Goal: Information Seeking & Learning: Learn about a topic

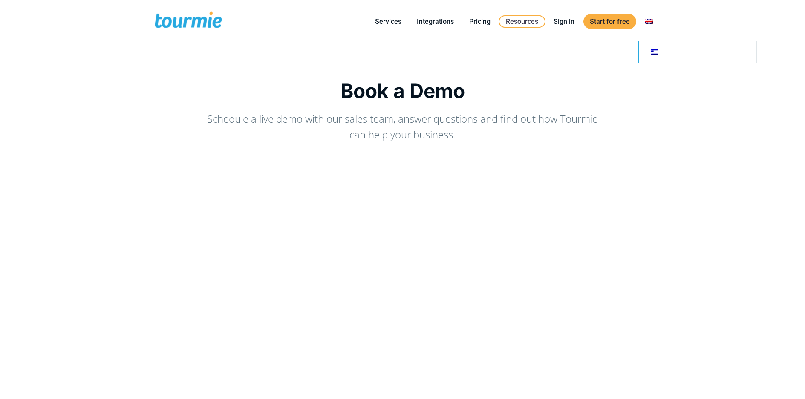
click at [650, 49] on link at bounding box center [697, 51] width 119 height 21
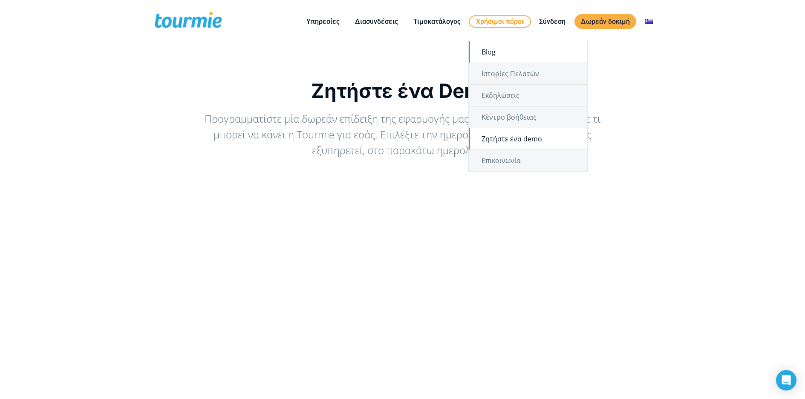
click at [495, 52] on link "Blog" at bounding box center [528, 51] width 119 height 21
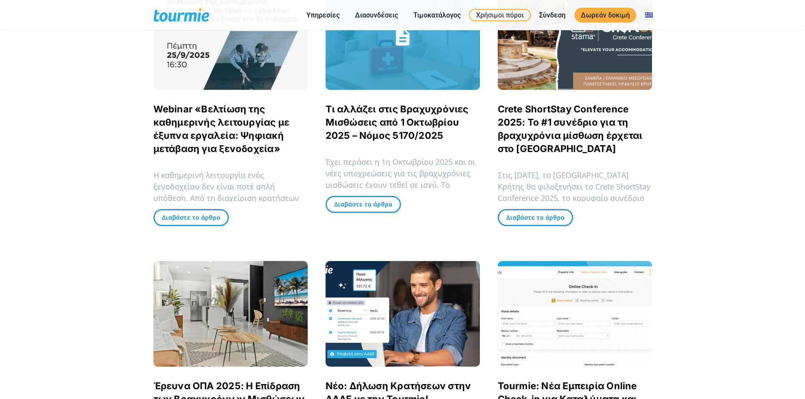
click at [400, 137] on link "Τι αλλάζει στις Βραχυχρόνιες Μισθώσεις από 1 Οκτωβρίου 2025 – Νόμος 5170/2025" at bounding box center [397, 123] width 143 height 38
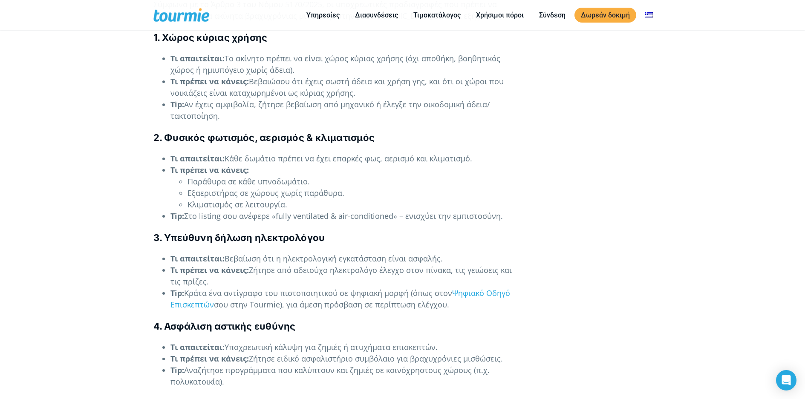
scroll to position [1293, 0]
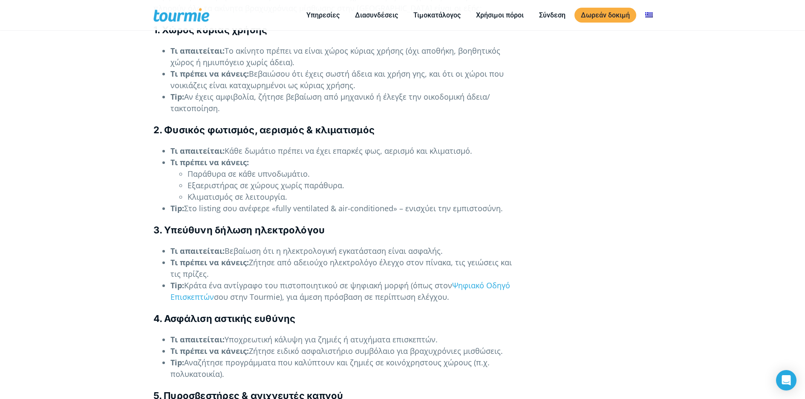
click at [341, 224] on h4 "3. Υπεύθυνη δήλωση ηλεκτρολόγου" at bounding box center [338, 230] width 370 height 13
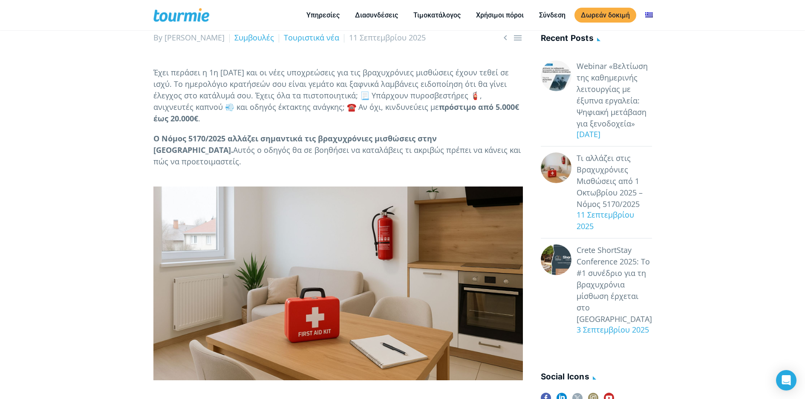
scroll to position [0, 0]
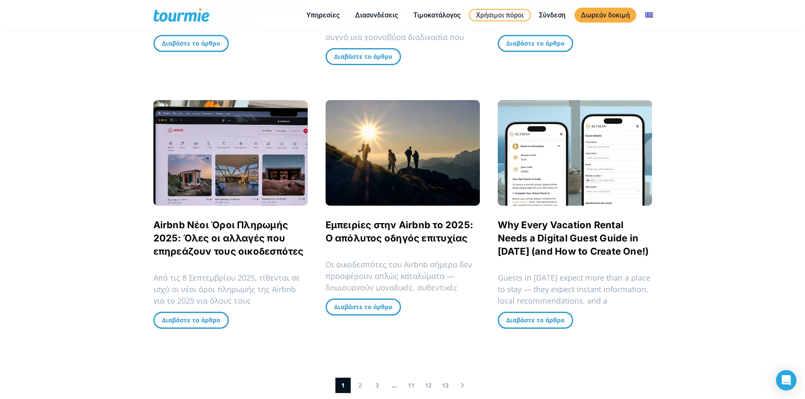
scroll to position [954, 0]
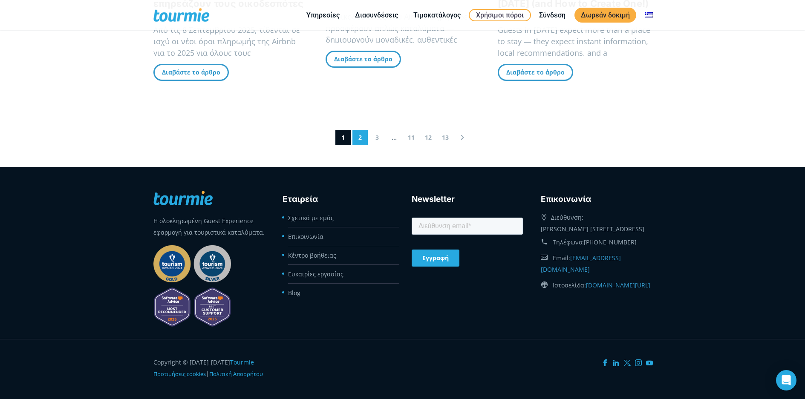
click at [356, 130] on link "2" at bounding box center [360, 137] width 15 height 15
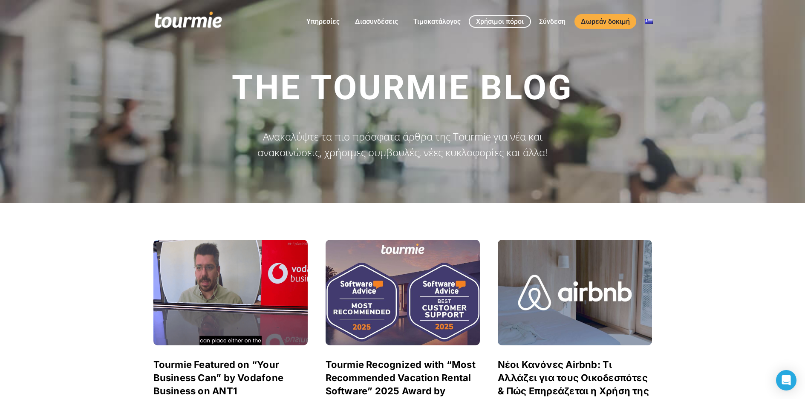
click at [185, 17] on span at bounding box center [188, 22] width 70 height 20
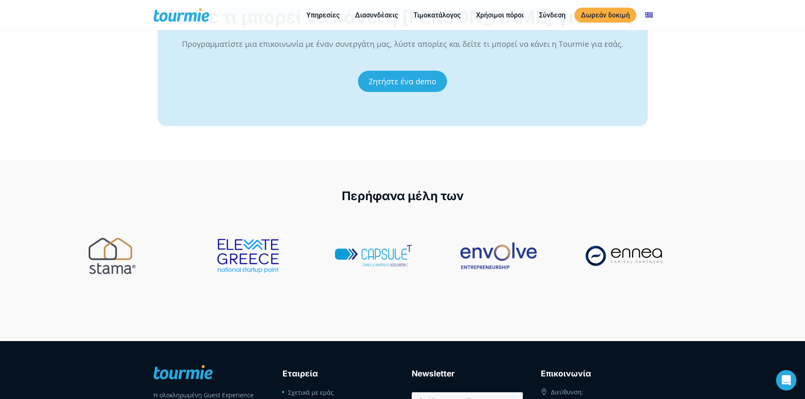
scroll to position [3676, 0]
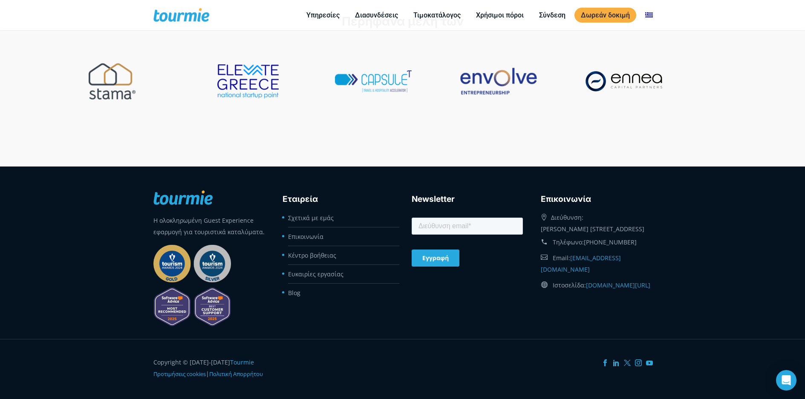
click at [419, 193] on h3 "Newsletter" at bounding box center [467, 199] width 111 height 13
click at [418, 193] on h3 "Newsletter" at bounding box center [467, 199] width 111 height 13
click at [419, 193] on h3 "Newsletter" at bounding box center [467, 199] width 111 height 13
drag, startPoint x: 430, startPoint y: 188, endPoint x: 406, endPoint y: 186, distance: 24.4
click at [410, 185] on div "Newsletter" at bounding box center [467, 228] width 129 height 88
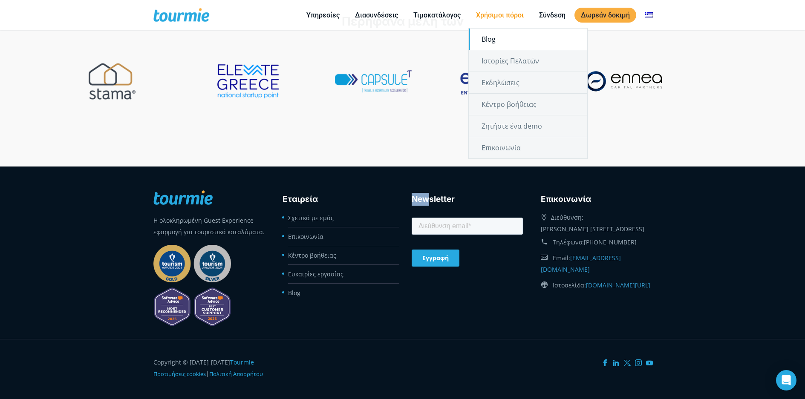
click at [498, 38] on link "Blog" at bounding box center [528, 39] width 119 height 21
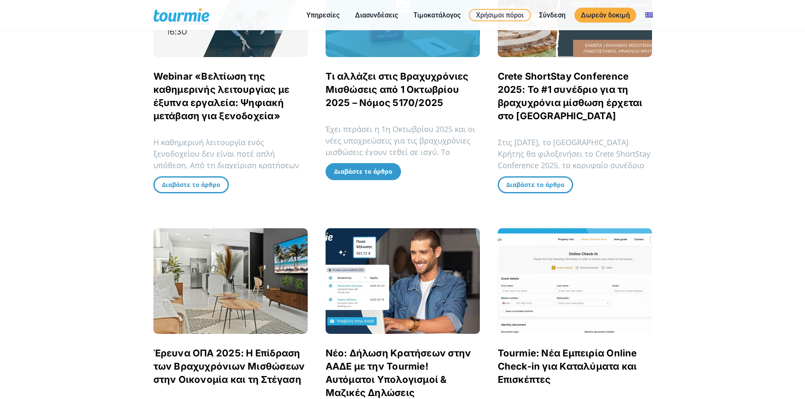
scroll to position [301, 0]
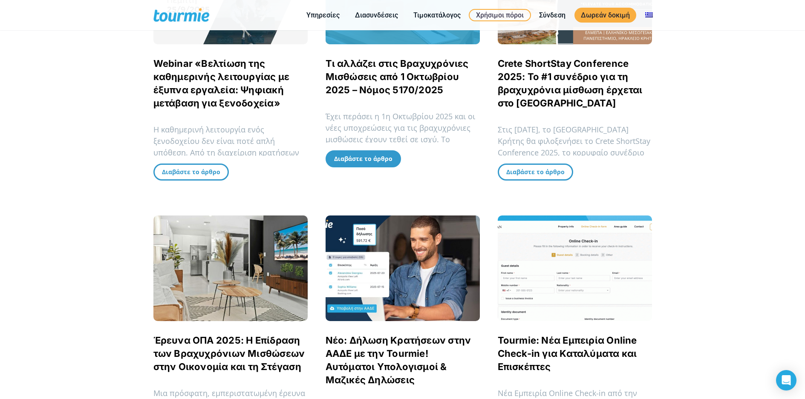
click at [346, 156] on span "Διαβάστε το άρθρο" at bounding box center [363, 159] width 58 height 8
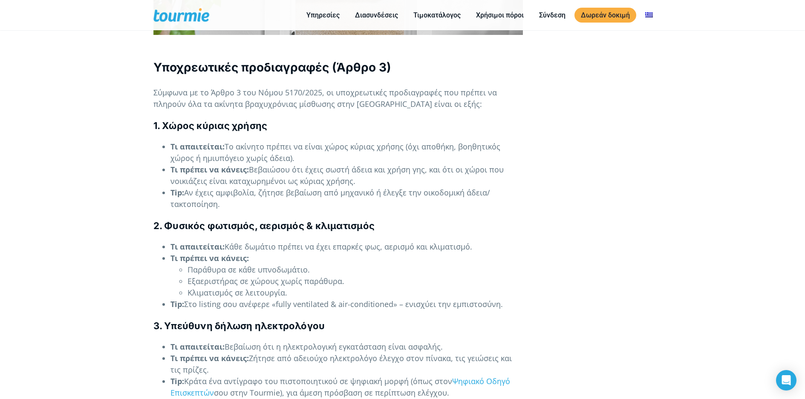
scroll to position [1198, 0]
click at [292, 298] on li "Tip: Στο listing σου ανέφερε «fully ventilated & air-conditioned» – ενισχύει τη…" at bounding box center [347, 304] width 353 height 12
click at [297, 286] on li "Κλιματισμός σε λειτουργία." at bounding box center [355, 292] width 335 height 12
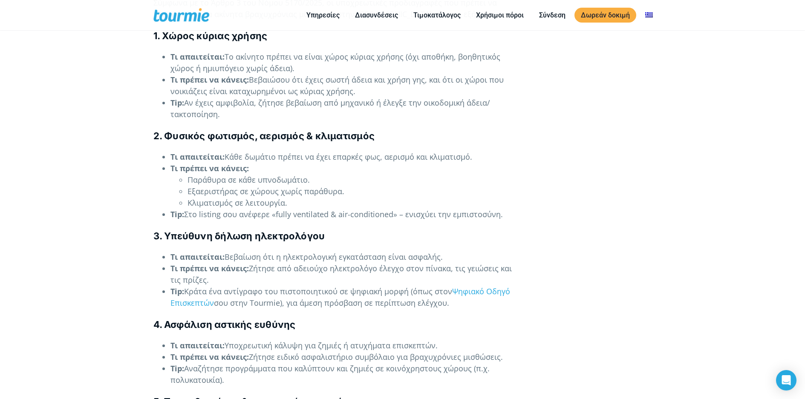
scroll to position [1287, 0]
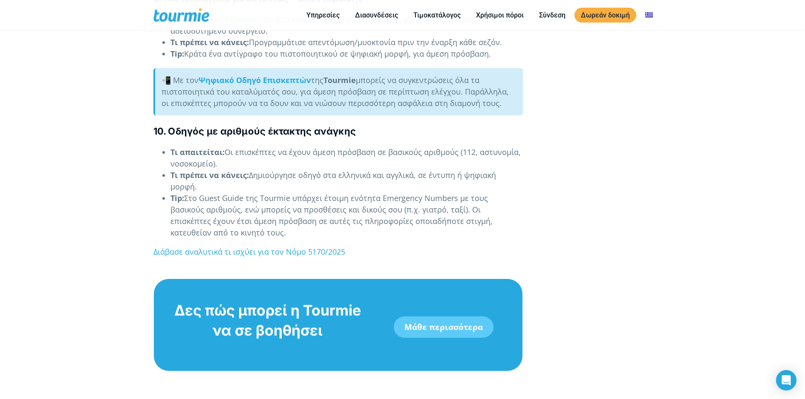
scroll to position [2056, 0]
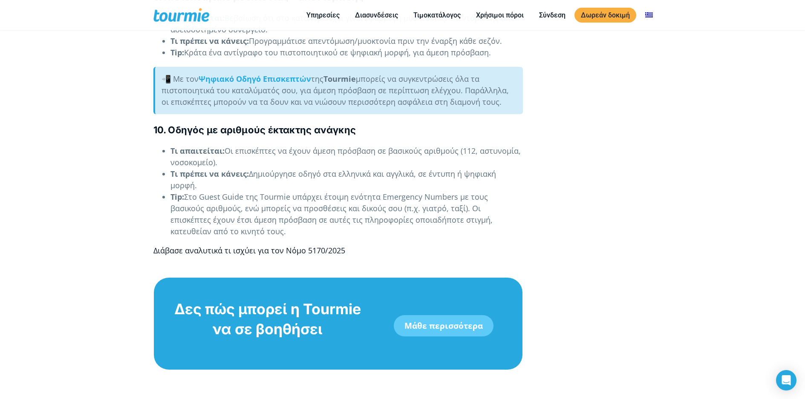
click at [280, 246] on link "Διάβασε αναλυτικά τι ισχύει για τον Νόμο 5170/2025" at bounding box center [249, 251] width 192 height 10
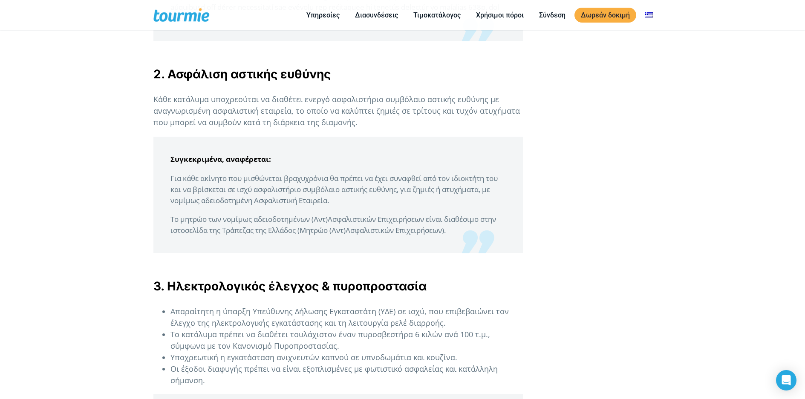
scroll to position [1132, 0]
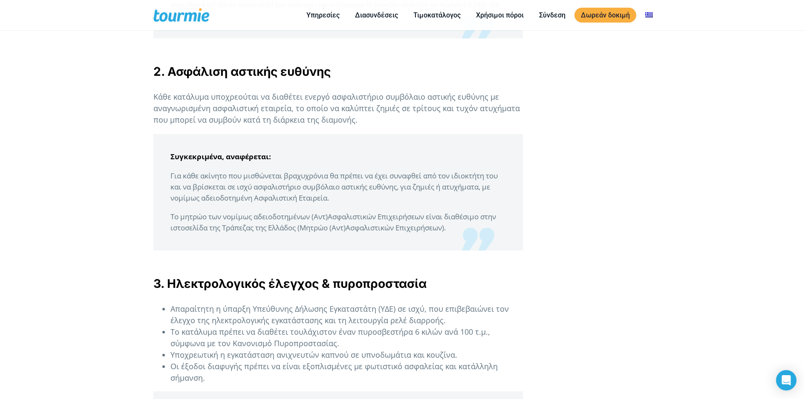
drag, startPoint x: 119, startPoint y: 237, endPoint x: 142, endPoint y: 13, distance: 225.4
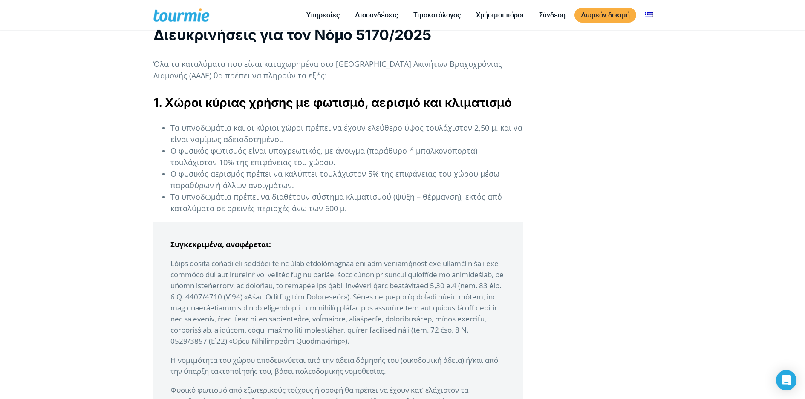
scroll to position [571, 0]
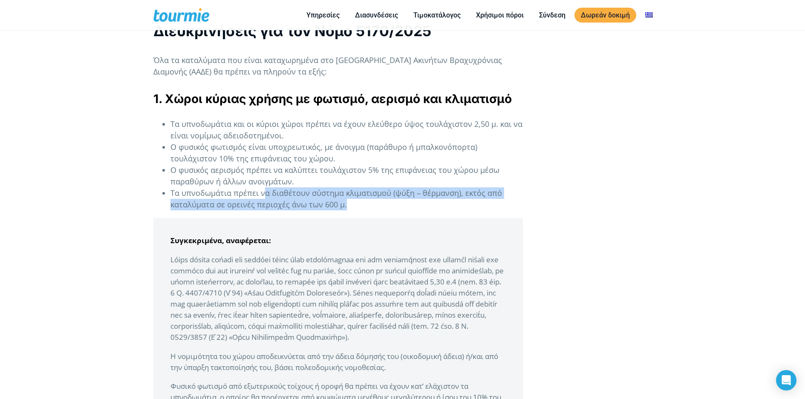
drag, startPoint x: 264, startPoint y: 193, endPoint x: 347, endPoint y: 206, distance: 83.7
click at [347, 206] on li "Τα υπνοδωμάτια πρέπει να διαθέτουν σύστημα κλιματισμού (ψύξη – θέρμανση), εκτός…" at bounding box center [347, 199] width 353 height 23
drag, startPoint x: 347, startPoint y: 206, endPoint x: 173, endPoint y: 194, distance: 174.3
click at [173, 194] on li "Τα υπνοδωμάτια πρέπει να διαθέτουν σύστημα κλιματισμού (ψύξη – θέρμανση), εκτός…" at bounding box center [347, 199] width 353 height 23
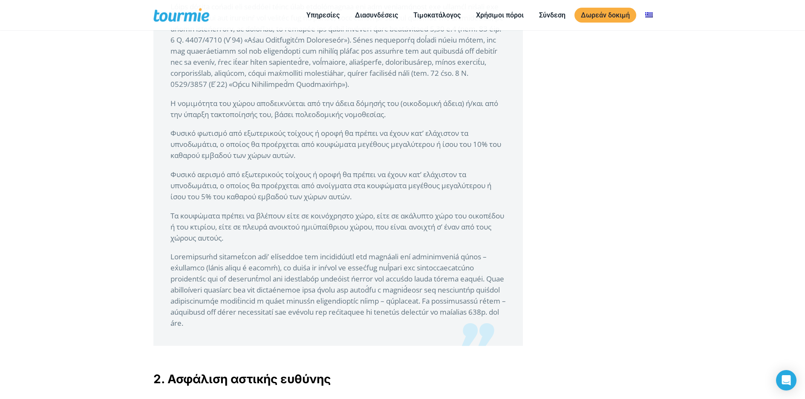
scroll to position [827, 0]
click at [356, 200] on p "Φυσικό αερισμό από εξωτερικούς τοίχους ή οροφή θα πρέπει να έχουν κατ’…" at bounding box center [338, 183] width 335 height 33
click at [358, 200] on p "Φυσικό αερισμό από εξωτερικούς τοίχους ή οροφή θα πρέπει να έχουν κατ’…" at bounding box center [338, 183] width 335 height 33
click at [274, 241] on p "Τα κουφώματα πρέπει να βλέπουν είτε σε κοινόχρηστο χώρο, είτε σε ακάλυπ…" at bounding box center [338, 224] width 335 height 33
click at [264, 241] on p "Τα κουφώματα πρέπει να βλέπουν είτε σε κοινόχρηστο χώρο, είτε σε ακάλυπ…" at bounding box center [338, 224] width 335 height 33
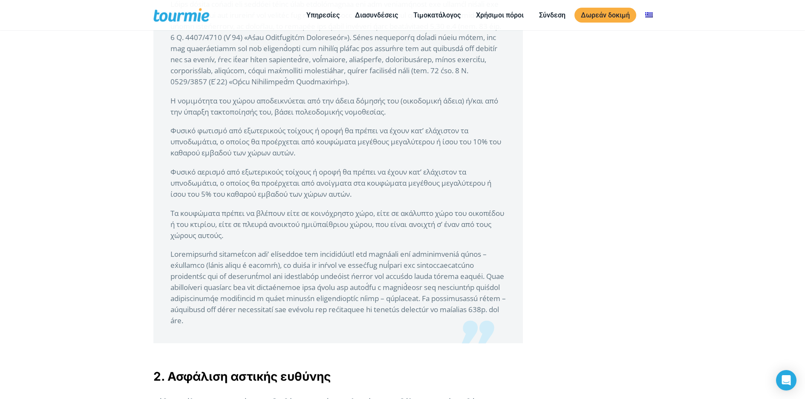
click at [376, 327] on p at bounding box center [338, 288] width 335 height 78
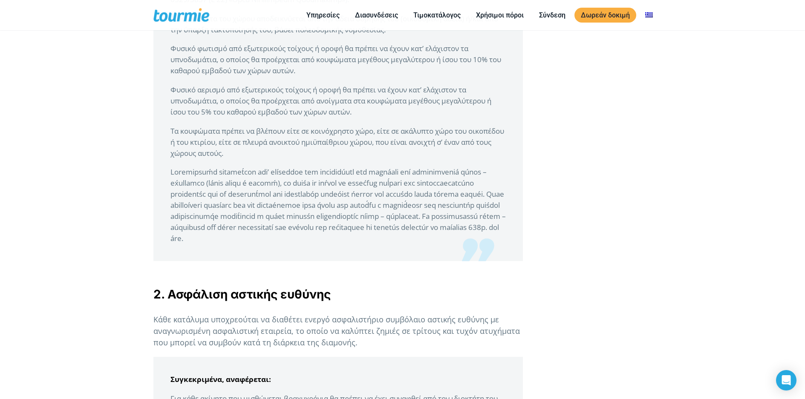
scroll to position [912, 0]
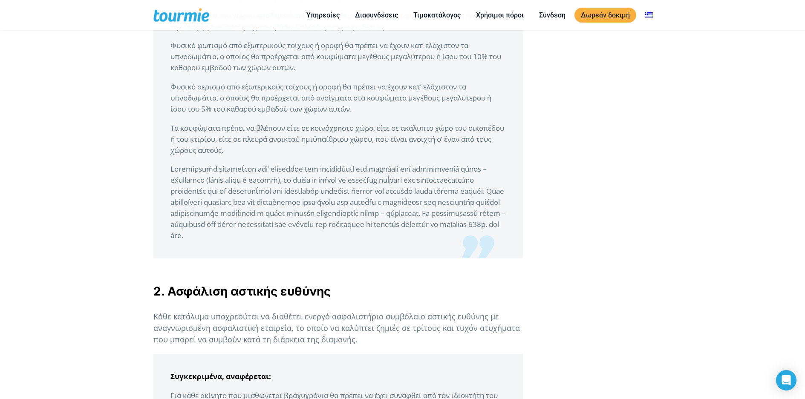
click at [476, 251] on blockquote "Συγκεκριμένα, αναφέρεται: Η νομιμότητα του χώρου αποδεικνύεται από την άδε…" at bounding box center [338, 67] width 370 height 381
click at [487, 254] on blockquote "Συγκεκριμένα, αναφέρεται: Η νομιμότητα του χώρου αποδεικνύεται από την άδε…" at bounding box center [338, 67] width 370 height 381
click at [486, 252] on blockquote "Συγκεκριμένα, αναφέρεται: Η νομιμότητα του χώρου αποδεικνύεται από την άδε…" at bounding box center [338, 67] width 370 height 381
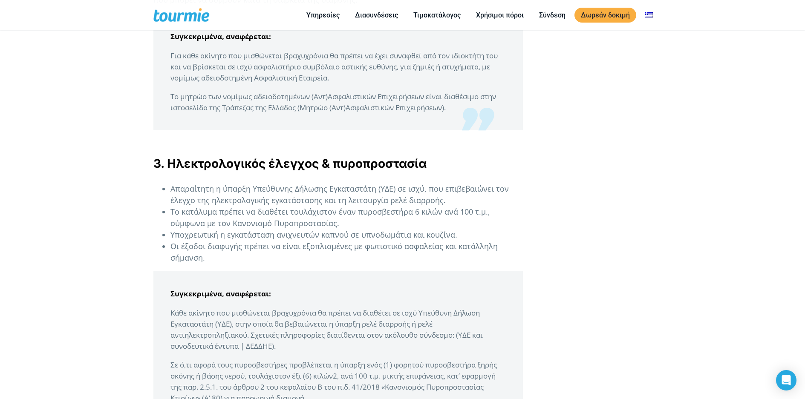
scroll to position [1253, 0]
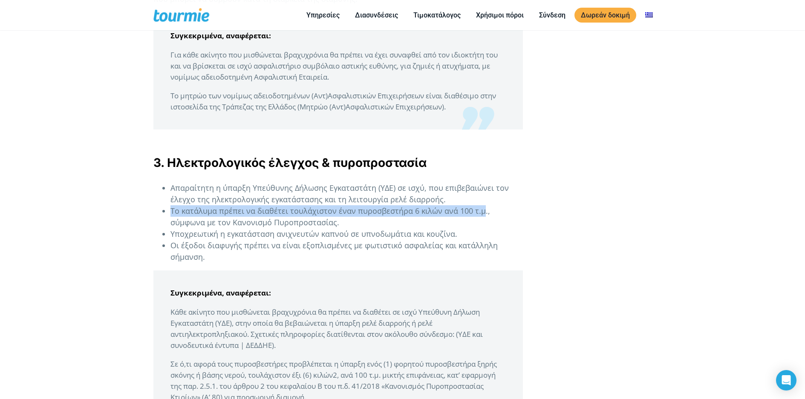
drag, startPoint x: 479, startPoint y: 222, endPoint x: 171, endPoint y: 226, distance: 307.4
click at [171, 226] on li "Το κατάλυμα πρέπει να διαθέτει τουλάχιστον έναν πυροσβεστήρα 6 κιλών ανά 100 τ.…" at bounding box center [347, 216] width 353 height 23
drag, startPoint x: 300, startPoint y: 236, endPoint x: 168, endPoint y: 223, distance: 132.8
click at [168, 223] on ul "Απαραίτητη η ύπαρξη Υπεύθυνης Δήλωσης Εγκαταστάτη (ΥΔΕ) σε ισχύ, που επιβεβαιών…" at bounding box center [338, 222] width 370 height 81
click at [314, 228] on li "Το κατάλυμα πρέπει να διαθέτει τουλάχιστον έναν πυροσβεστήρα 6 κιλών ανά 100 τ.…" at bounding box center [347, 216] width 353 height 23
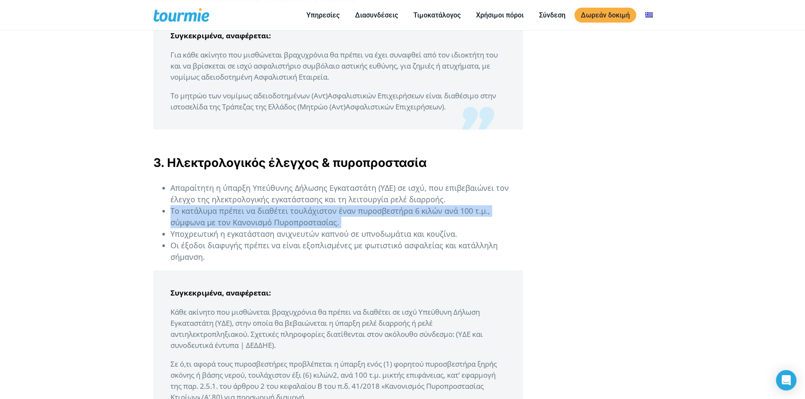
drag, startPoint x: 314, startPoint y: 235, endPoint x: 173, endPoint y: 223, distance: 141.6
click at [173, 223] on li "Το κατάλυμα πρέπει να διαθέτει τουλάχιστον έναν πυροσβεστήρα 6 κιλών ανά 100 τ.…" at bounding box center [347, 216] width 353 height 23
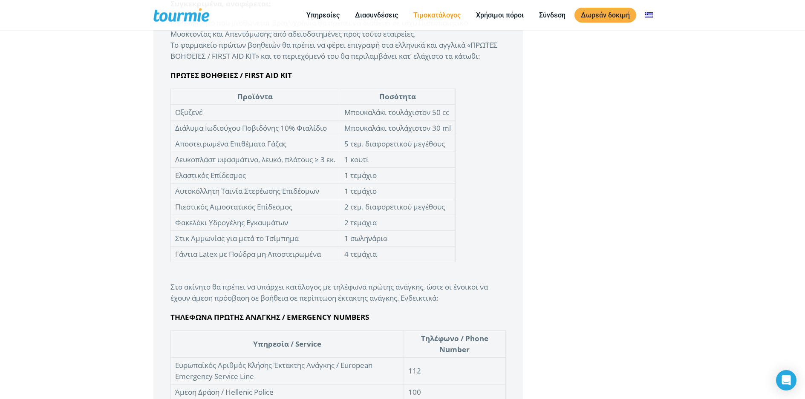
scroll to position [1907, 0]
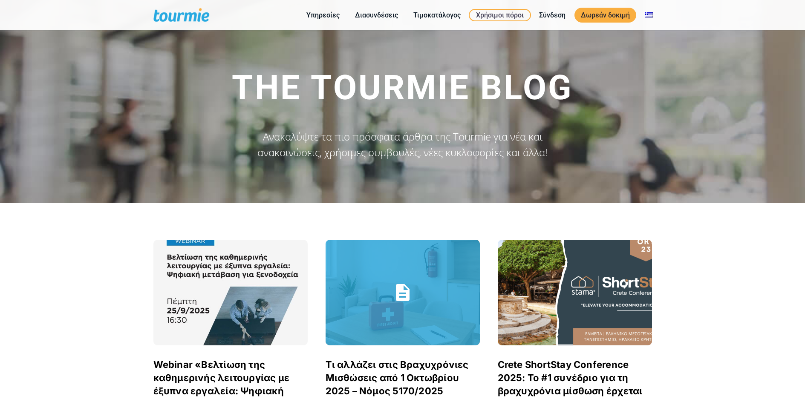
scroll to position [257, 0]
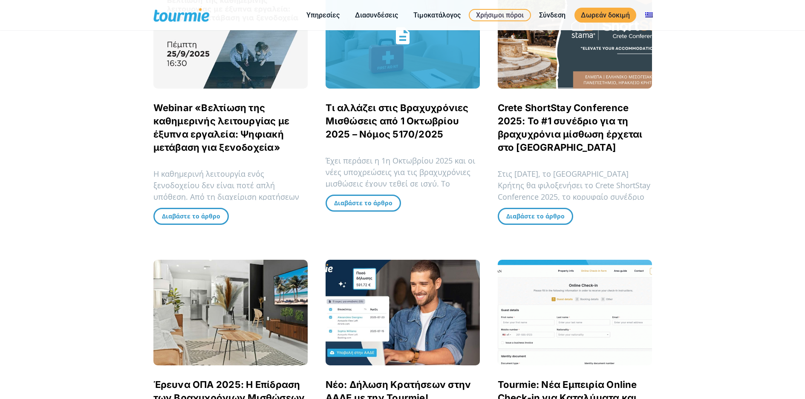
click at [391, 130] on link "Τι αλλάζει στις Βραχυχρόνιες Μισθώσεις από 1 Οκτωβρίου 2025 – Νόμος 5170/2025" at bounding box center [397, 121] width 143 height 38
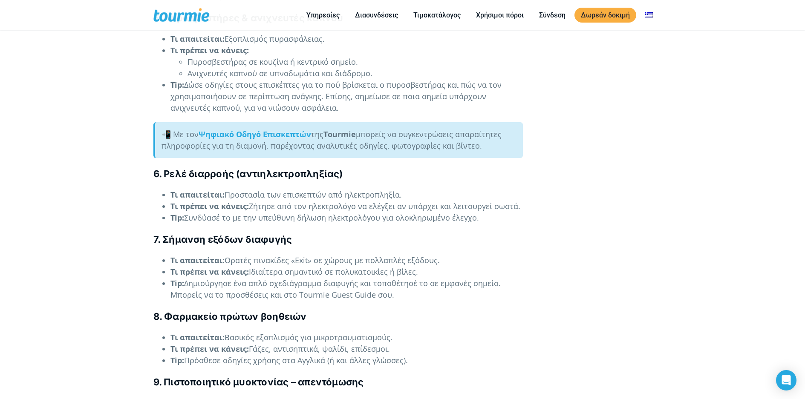
scroll to position [1723, 0]
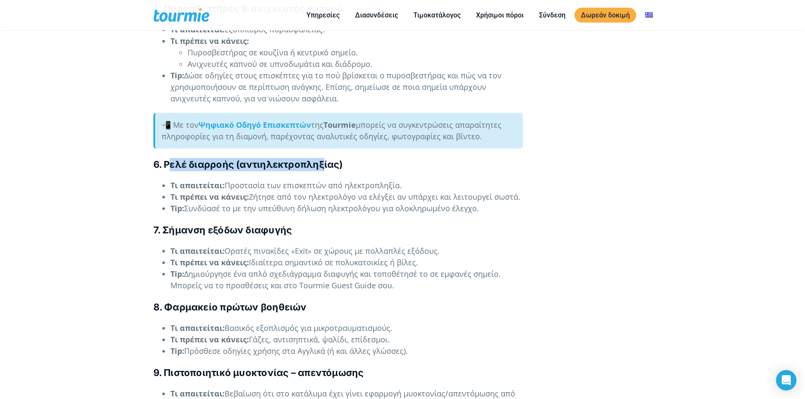
drag, startPoint x: 173, startPoint y: 157, endPoint x: 326, endPoint y: 150, distance: 152.8
click at [326, 158] on h4 "6. Ρελέ διαρροής (αντιηλεκτροπληξίας)" at bounding box center [338, 164] width 370 height 13
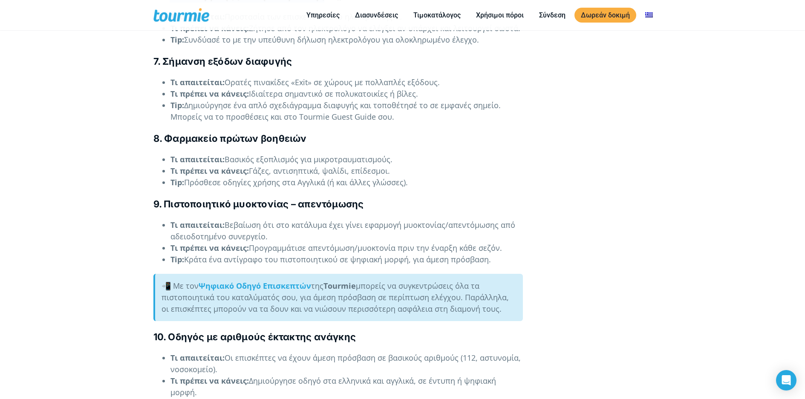
scroll to position [1894, 0]
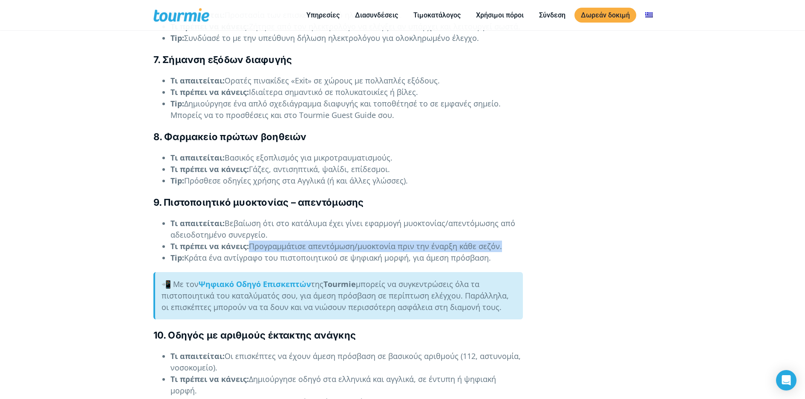
drag, startPoint x: 251, startPoint y: 234, endPoint x: 500, endPoint y: 229, distance: 249.0
click at [500, 241] on li "Τι πρέπει να κάνεις: Προγραμμάτισε απεντόμωση/μυοκτονία πριν την έναρξη κάθε σε…" at bounding box center [347, 247] width 353 height 12
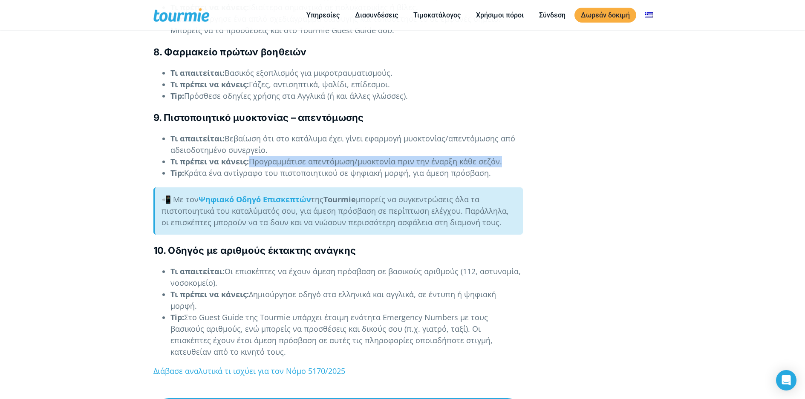
scroll to position [1979, 0]
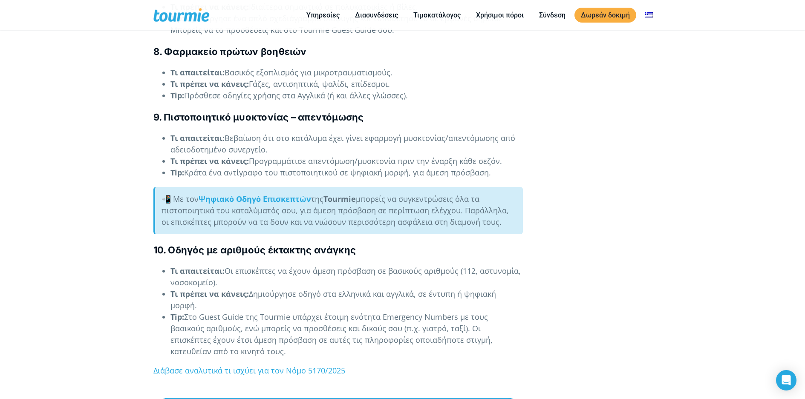
click at [231, 156] on strong "Τι πρέπει να κάνεις:" at bounding box center [210, 161] width 78 height 10
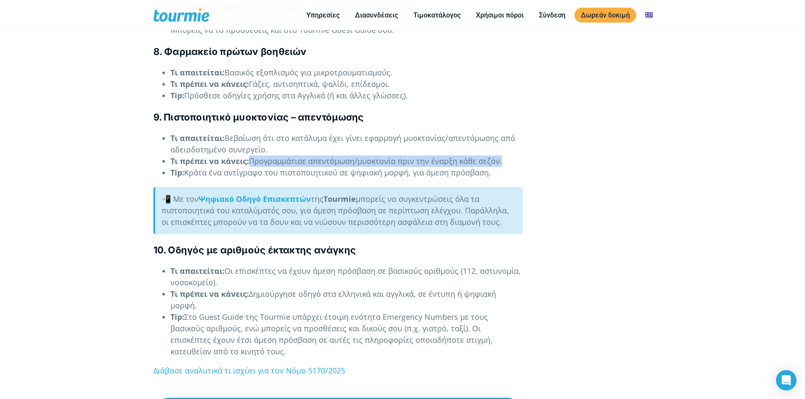
drag, startPoint x: 252, startPoint y: 151, endPoint x: 511, endPoint y: 154, distance: 259.2
click at [511, 156] on li "Τι πρέπει να κάνεις: Προγραμμάτισε απεντόμωση/μυοκτονία πριν την έναρξη κάθε σε…" at bounding box center [347, 162] width 353 height 12
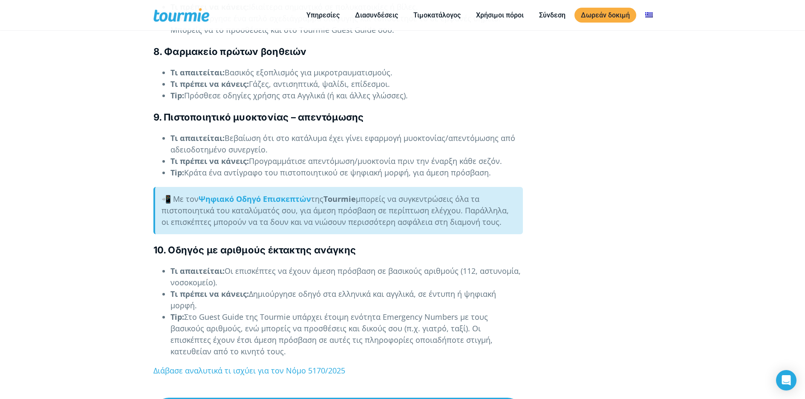
click at [304, 167] on li "Tip: Κράτα ένα αντίγραφο του πιστοποιητικού σε ψηφιακή μορφή, για άμεση πρόσβασ…" at bounding box center [347, 173] width 353 height 12
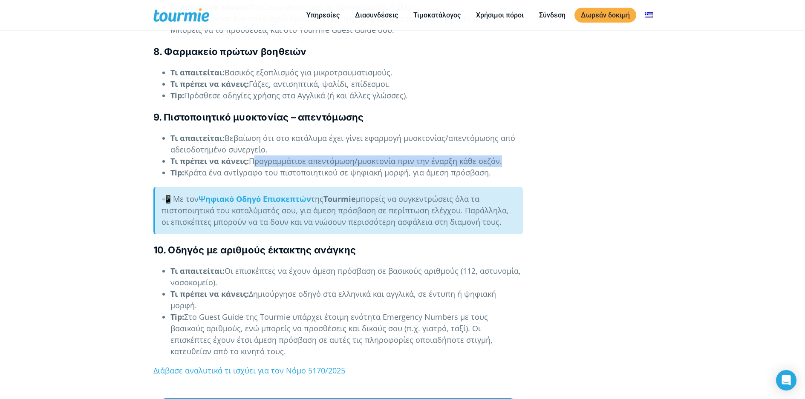
drag, startPoint x: 257, startPoint y: 153, endPoint x: 544, endPoint y: 150, distance: 286.5
click at [538, 150] on div "  By Nikoleta Συμβουλές Τουριστικά νέα 11 Σεπτεμβρίου 2025 πρόστιμο από 5.000…" at bounding box center [403, 106] width 517 height 3741
click at [519, 156] on li "Τι πρέπει να κάνεις: Προγραμμάτισε απεντόμωση/μυοκτονία πριν την έναρξη κάθε σε…" at bounding box center [347, 162] width 353 height 12
drag, startPoint x: 515, startPoint y: 150, endPoint x: 253, endPoint y: 151, distance: 262.6
click at [253, 156] on li "Τι πρέπει να κάνεις: Προγραμμάτισε απεντόμωση/μυοκτονία πριν την έναρξη κάθε σε…" at bounding box center [347, 162] width 353 height 12
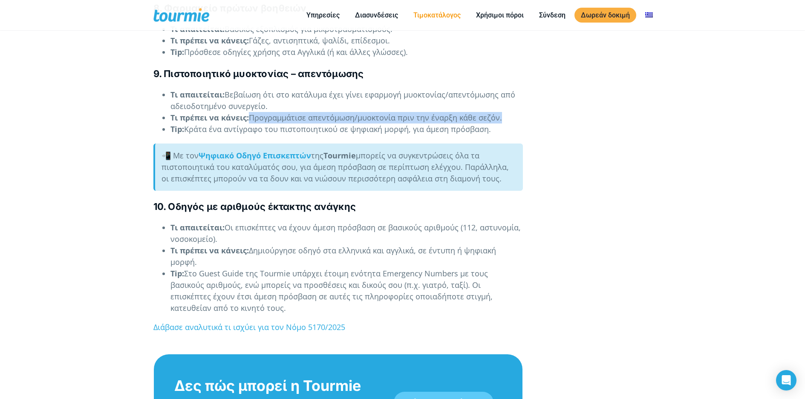
scroll to position [2022, 0]
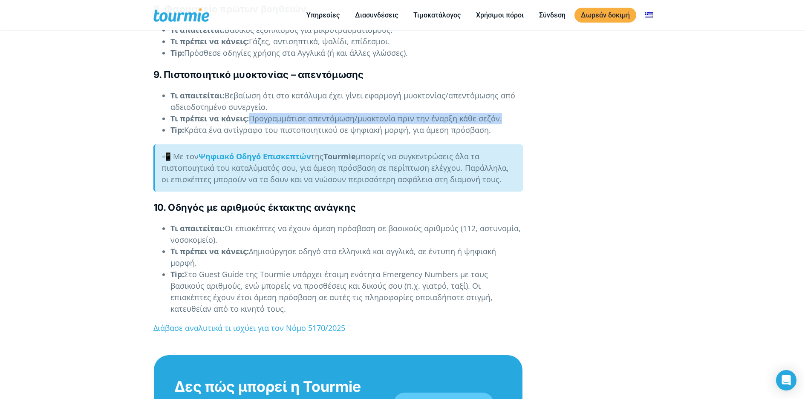
click at [266, 113] on li "Τι πρέπει να κάνεις: Προγραμμάτισε απεντόμωση/μυοκτονία πριν την έναρξη κάθε σε…" at bounding box center [347, 119] width 353 height 12
drag, startPoint x: 502, startPoint y: 104, endPoint x: 327, endPoint y: 77, distance: 177.0
click at [249, 113] on li "Τι πρέπει να κάνεις: Προγραμμάτισε απεντόμωση/μυοκτονία πριν την έναρξη κάθε σε…" at bounding box center [347, 119] width 353 height 12
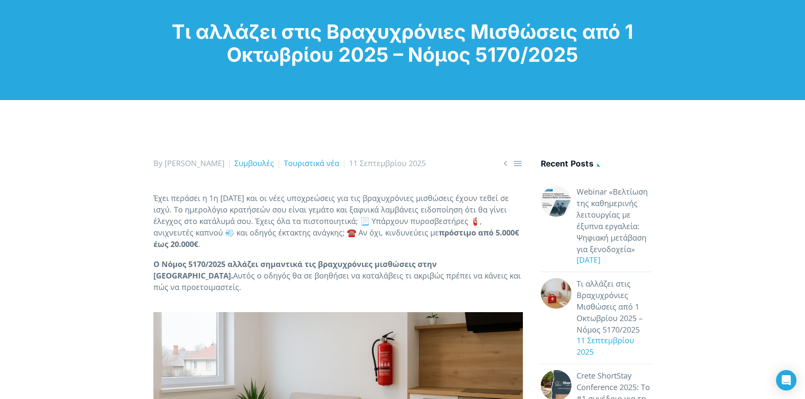
scroll to position [0, 0]
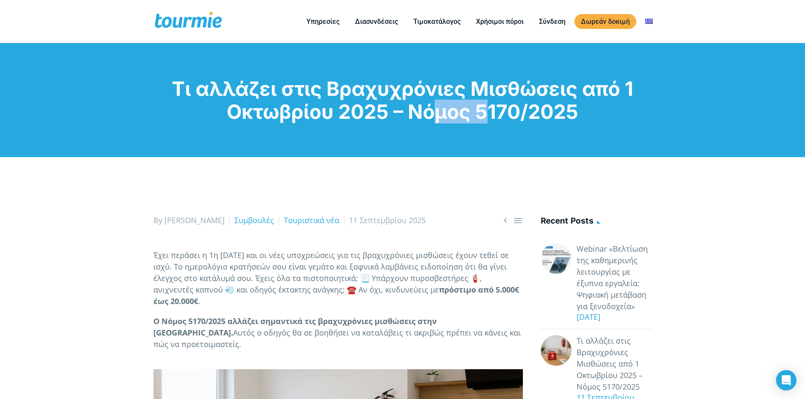
drag, startPoint x: 409, startPoint y: 114, endPoint x: 523, endPoint y: 109, distance: 113.9
click at [523, 108] on h1 "Τι αλλάζει στις Βραχυχρόνιες Μισθώσεις από 1 Οκτωβρίου 2025 – Νόμος 5170/2025" at bounding box center [402, 100] width 499 height 46
click at [520, 110] on h1 "Τι αλλάζει στις Βραχυχρόνιες Μισθώσεις από 1 Οκτωβρίου 2025 – Νόμος 5170/2025" at bounding box center [402, 100] width 499 height 46
drag, startPoint x: 477, startPoint y: 113, endPoint x: 577, endPoint y: 110, distance: 99.8
click at [577, 110] on h1 "Τι αλλάζει στις Βραχυχρόνιες Μισθώσεις από 1 Οκτωβρίου 2025 – Νόμος 5170/2025" at bounding box center [402, 100] width 499 height 46
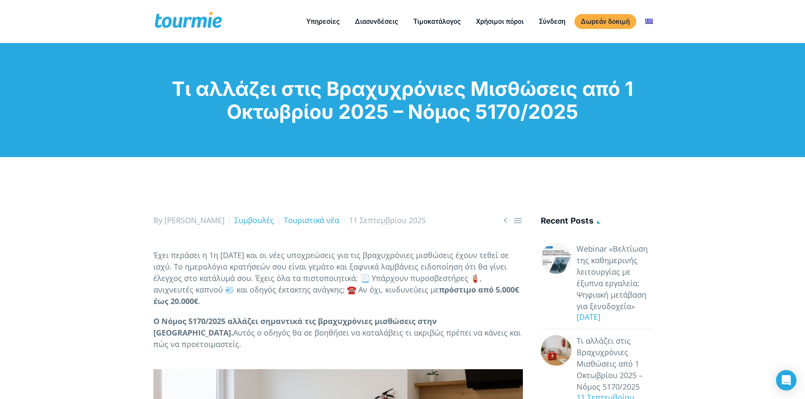
copy h1 "5170/2025"
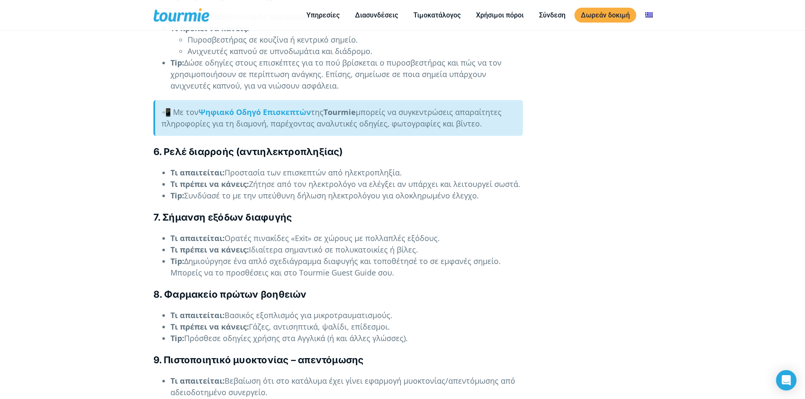
scroll to position [1737, 0]
drag, startPoint x: 294, startPoint y: 250, endPoint x: 388, endPoint y: 242, distance: 94.5
click at [379, 255] on li "Tip: Δημιούργησε ένα απλό σχεδιάγραμμα διαφυγής και τοποθέτησέ το σε εμφανές ση…" at bounding box center [347, 266] width 353 height 23
click at [375, 232] on li "Τι απαιτείται: Ορατές πινακίδες «Exit» σε χώρους με πολλαπλές εξόδους." at bounding box center [347, 238] width 353 height 12
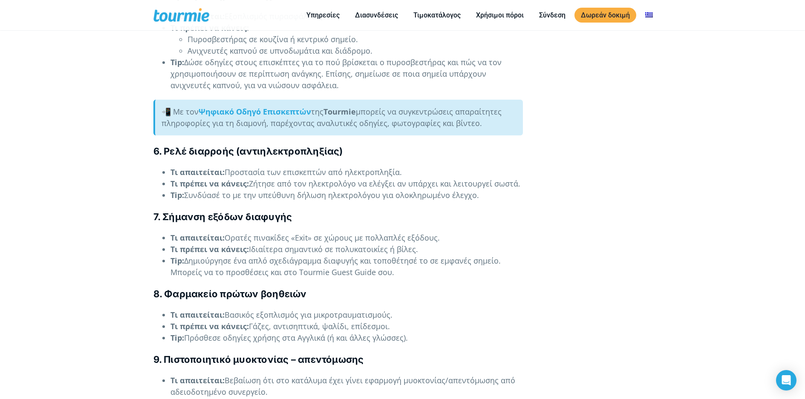
click at [422, 232] on li "Τι απαιτείται: Ορατές πινακίδες «Exit» σε χώρους με πολλαπλές εξόδους." at bounding box center [347, 238] width 353 height 12
click at [385, 232] on li "Τι απαιτείται: Ορατές πινακίδες «Exit» σε χώρους με πολλαπλές εξόδους." at bounding box center [347, 238] width 353 height 12
click at [424, 232] on li "Τι απαιτείται: Ορατές πινακίδες «Exit» σε χώρους με πολλαπλές εξόδους." at bounding box center [347, 238] width 353 height 12
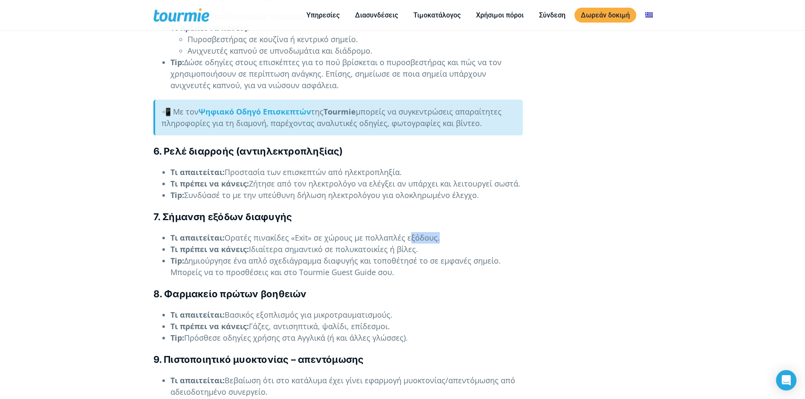
click at [424, 232] on li "Τι απαιτείται: Ορατές πινακίδες «Exit» σε χώρους με πολλαπλές εξόδους." at bounding box center [347, 238] width 353 height 12
click at [396, 232] on li "Τι απαιτείται: Ορατές πινακίδες «Exit» σε χώρους με πολλαπλές εξόδους." at bounding box center [347, 238] width 353 height 12
click at [329, 232] on li "Τι απαιτείται: Ορατές πινακίδες «Exit» σε χώρους με πολλαπλές εξόδους." at bounding box center [347, 238] width 353 height 12
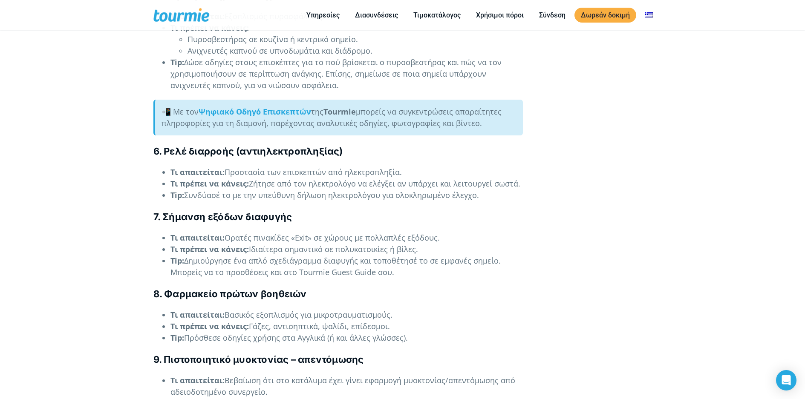
click at [418, 232] on li "Τι απαιτείται: Ορατές πινακίδες «Exit» σε χώρους με πολλαπλές εξόδους." at bounding box center [347, 238] width 353 height 12
click at [392, 232] on li "Τι απαιτείται: Ορατές πινακίδες «Exit» σε χώρους με πολλαπλές εξόδους." at bounding box center [347, 238] width 353 height 12
click at [407, 232] on li "Τι απαιτείται: Ορατές πινακίδες «Exit» σε χώρους με πολλαπλές εξόδους." at bounding box center [347, 238] width 353 height 12
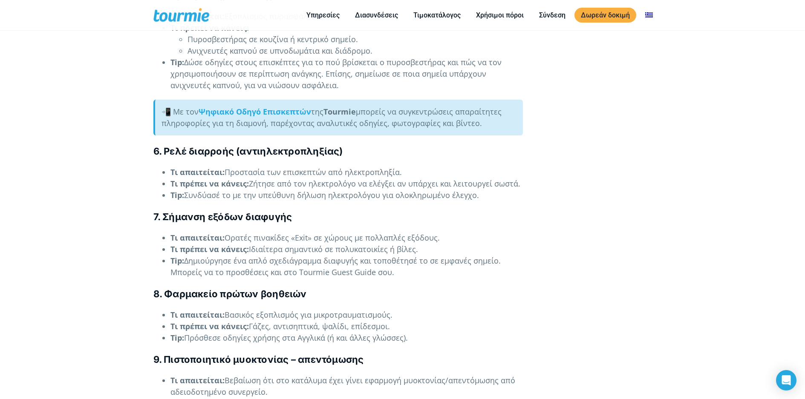
click at [412, 232] on li "Τι απαιτείται: Ορατές πινακίδες «Exit» σε χώρους με πολλαπλές εξόδους." at bounding box center [347, 238] width 353 height 12
click at [399, 232] on li "Τι απαιτείται: Ορατές πινακίδες «Exit» σε χώρους με πολλαπλές εξόδους." at bounding box center [347, 238] width 353 height 12
click at [419, 232] on li "Τι απαιτείται: Ορατές πινακίδες «Exit» σε χώρους με πολλαπλές εξόδους." at bounding box center [347, 238] width 353 height 12
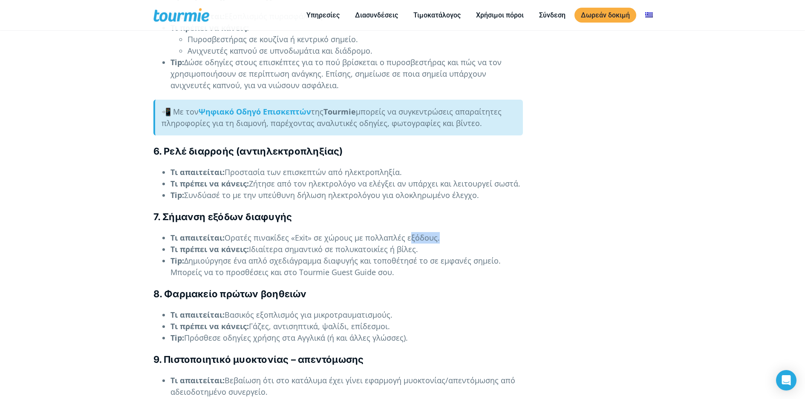
click at [419, 232] on li "Τι απαιτείται: Ορατές πινακίδες «Exit» σε χώρους με πολλαπλές εξόδους." at bounding box center [347, 238] width 353 height 12
click at [389, 232] on li "Τι απαιτείται: Ορατές πινακίδες «Exit» σε χώρους με πολλαπλές εξόδους." at bounding box center [347, 238] width 353 height 12
click at [423, 232] on li "Τι απαιτείται: Ορατές πινακίδες «Exit» σε χώρους με πολλαπλές εξόδους." at bounding box center [347, 238] width 353 height 12
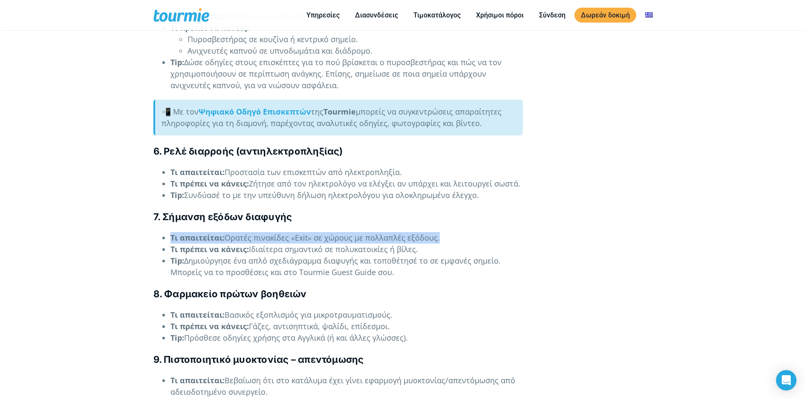
click at [423, 232] on li "Τι απαιτείται: Ορατές πινακίδες «Exit» σε χώρους με πολλαπλές εξόδους." at bounding box center [347, 238] width 353 height 12
click at [385, 232] on li "Τι απαιτείται: Ορατές πινακίδες «Exit» σε χώρους με πολλαπλές εξόδους." at bounding box center [347, 238] width 353 height 12
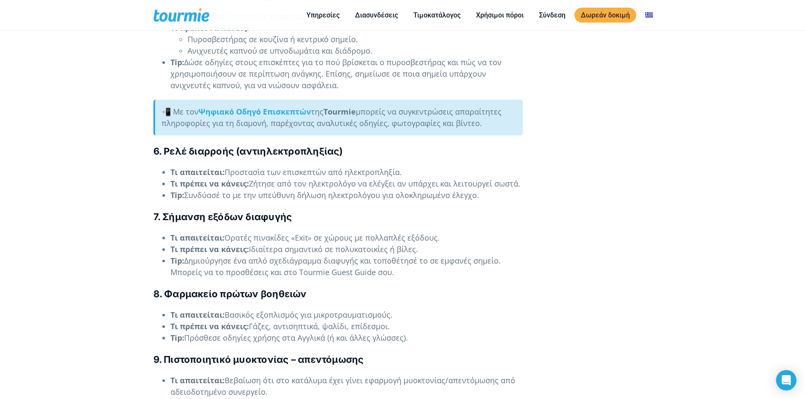
click at [415, 232] on li "Τι απαιτείται: Ορατές πινακίδες «Exit» σε χώρους με πολλαπλές εξόδους." at bounding box center [347, 238] width 353 height 12
click at [387, 232] on li "Τι απαιτείται: Ορατές πινακίδες «Exit» σε χώρους με πολλαπλές εξόδους." at bounding box center [347, 238] width 353 height 12
click at [416, 232] on li "Τι απαιτείται: Ορατές πινακίδες «Exit» σε χώρους με πολλαπλές εξόδους." at bounding box center [347, 238] width 353 height 12
click at [390, 232] on li "Τι απαιτείται: Ορατές πινακίδες «Exit» σε χώρους με πολλαπλές εξόδους." at bounding box center [347, 238] width 353 height 12
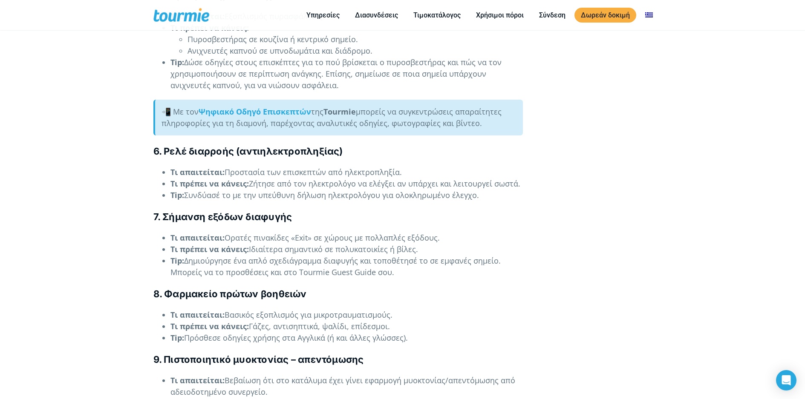
click at [390, 232] on li "Τι απαιτείται: Ορατές πινακίδες «Exit» σε χώρους με πολλαπλές εξόδους." at bounding box center [347, 238] width 353 height 12
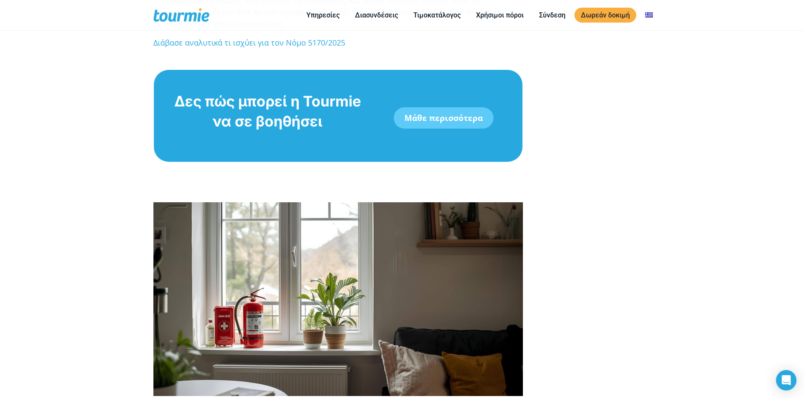
scroll to position [2311, 0]
